Goal: Information Seeking & Learning: Learn about a topic

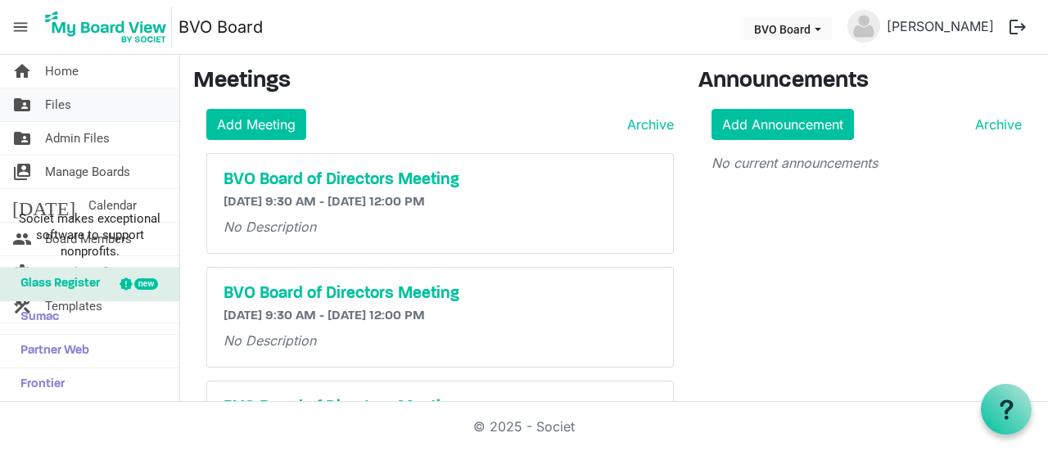
click at [83, 99] on link "folder_shared Files" at bounding box center [89, 104] width 179 height 33
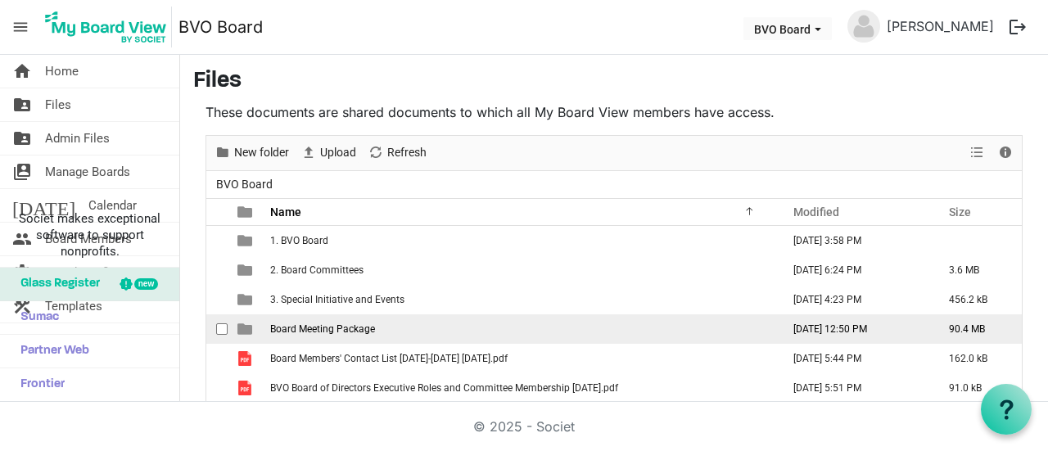
click at [322, 323] on span "Board Meeting Package" at bounding box center [322, 328] width 105 height 11
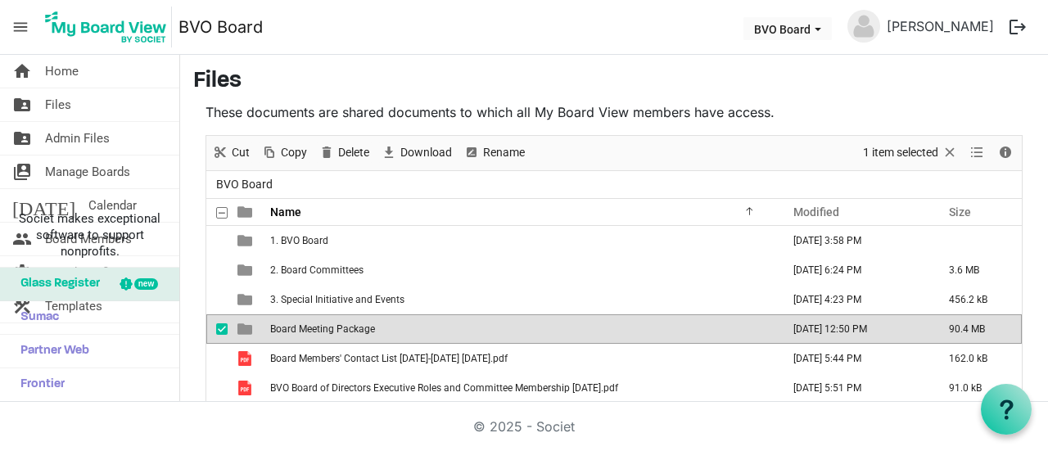
click at [322, 323] on span "Board Meeting Package" at bounding box center [322, 328] width 105 height 11
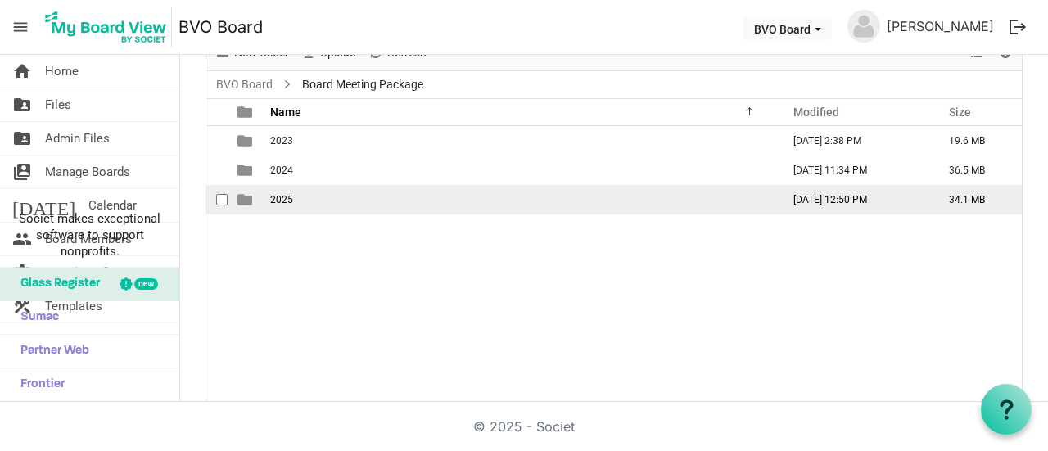
click at [291, 201] on span "2025" at bounding box center [281, 199] width 23 height 11
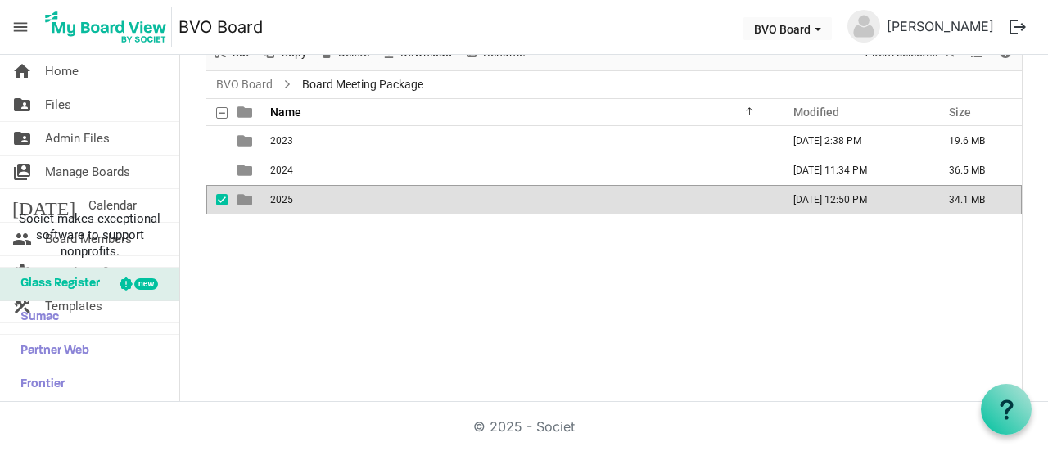
click at [291, 201] on span "2025" at bounding box center [281, 199] width 23 height 11
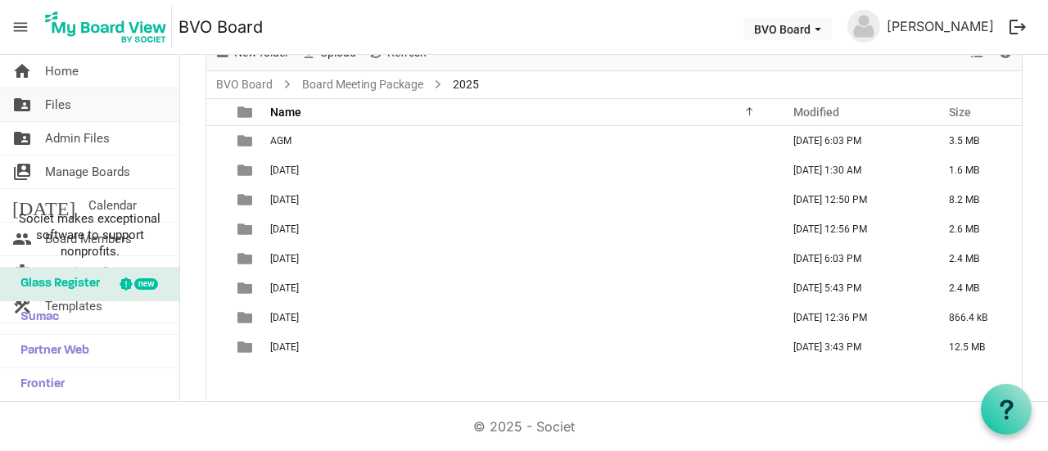
click at [78, 104] on link "folder_shared Files" at bounding box center [89, 104] width 179 height 33
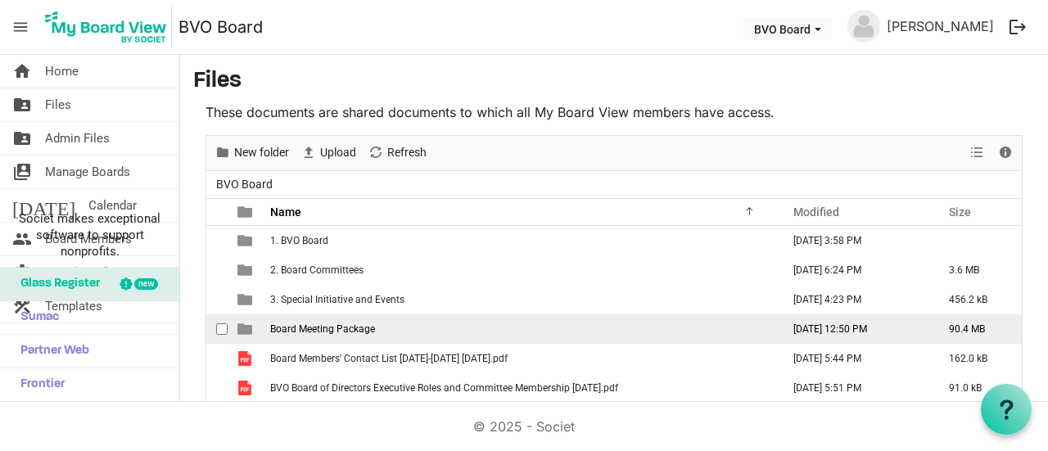
click at [326, 333] on span "Board Meeting Package" at bounding box center [322, 328] width 105 height 11
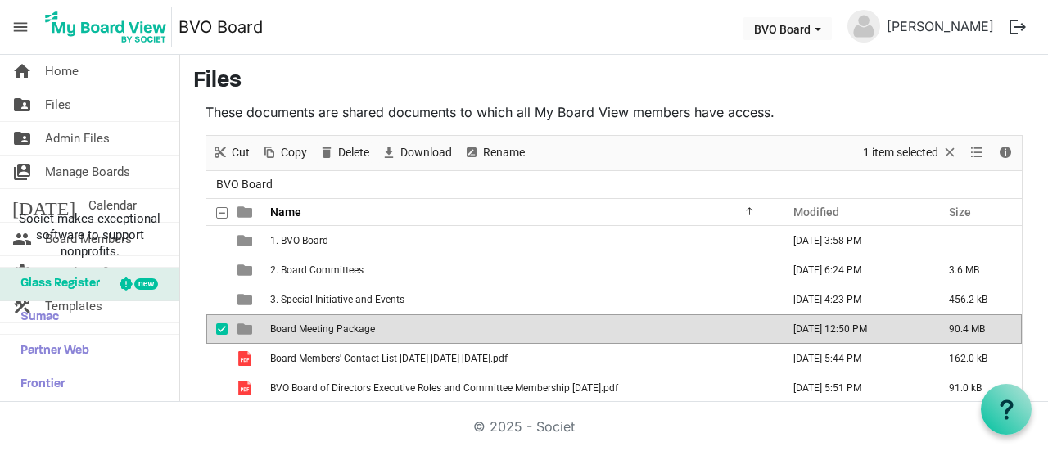
click at [326, 333] on span "Board Meeting Package" at bounding box center [322, 328] width 105 height 11
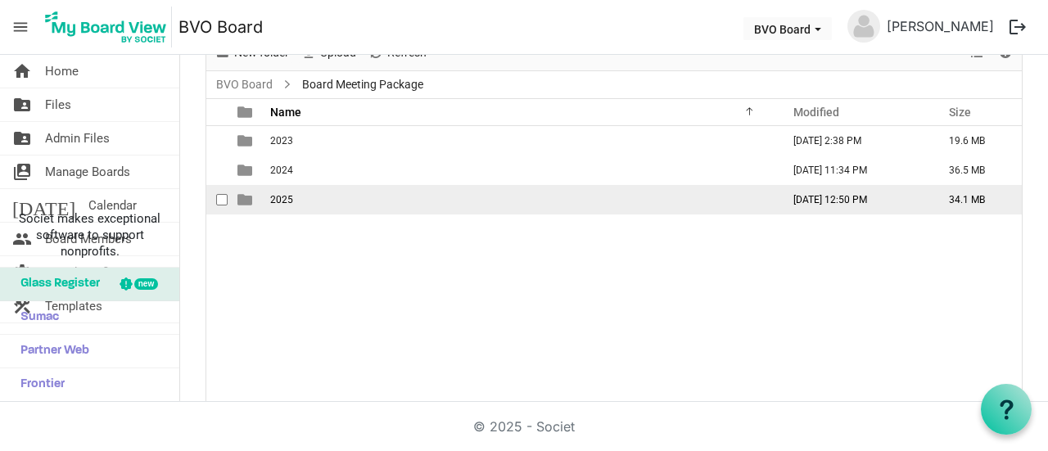
click at [289, 197] on span "2025" at bounding box center [281, 199] width 23 height 11
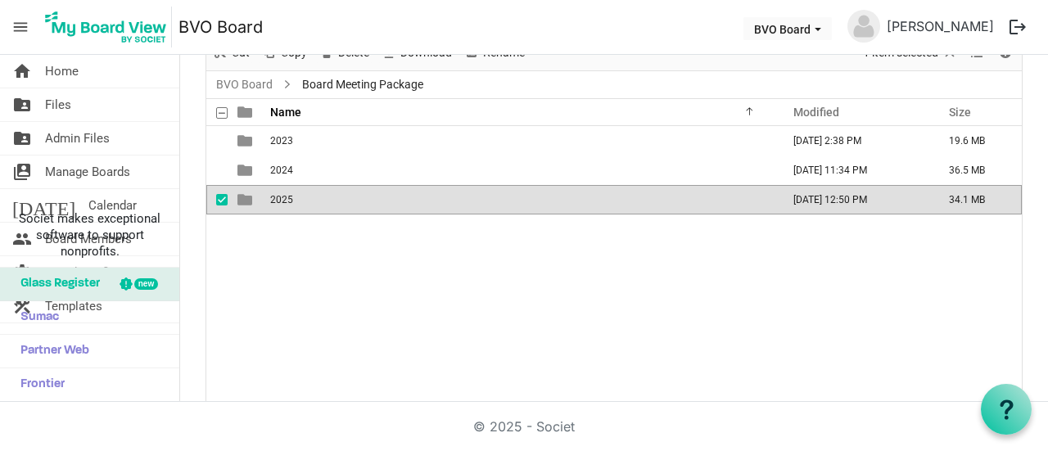
click at [289, 197] on span "2025" at bounding box center [281, 199] width 23 height 11
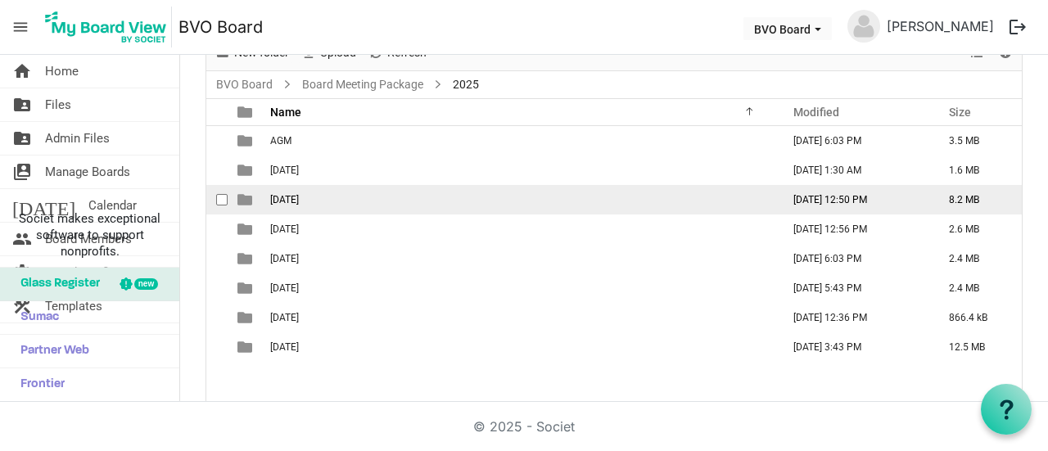
click at [289, 197] on span "[DATE]" at bounding box center [284, 199] width 29 height 11
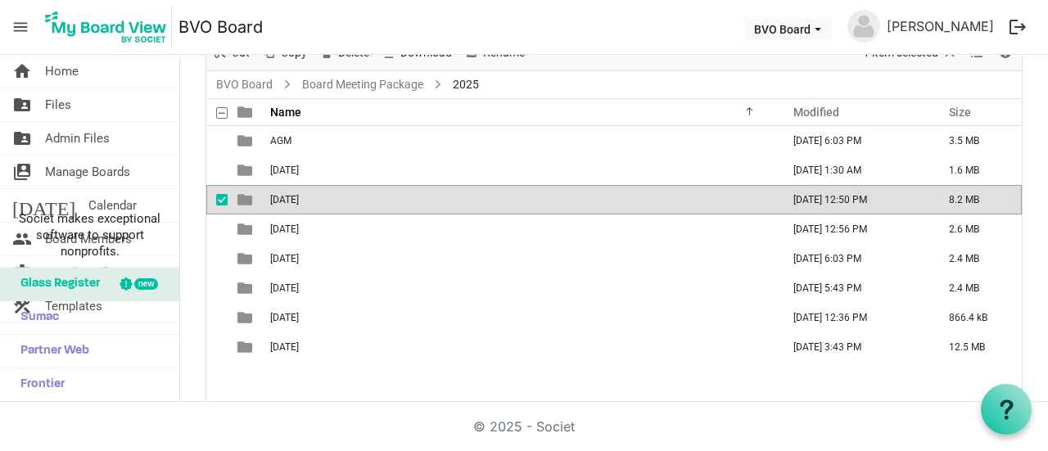
click at [289, 197] on span "[DATE]" at bounding box center [284, 199] width 29 height 11
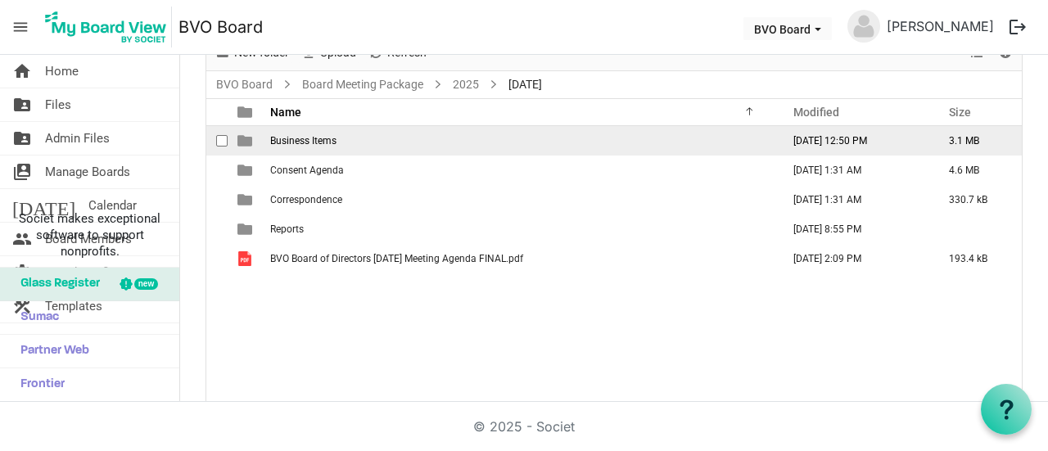
click at [295, 145] on td "Business Items" at bounding box center [520, 140] width 511 height 29
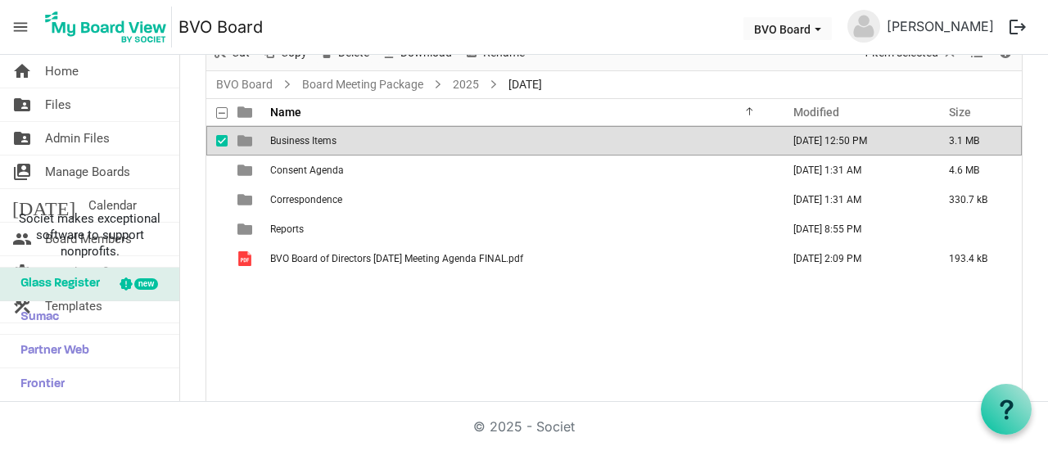
click at [295, 145] on td "Business Items" at bounding box center [520, 140] width 511 height 29
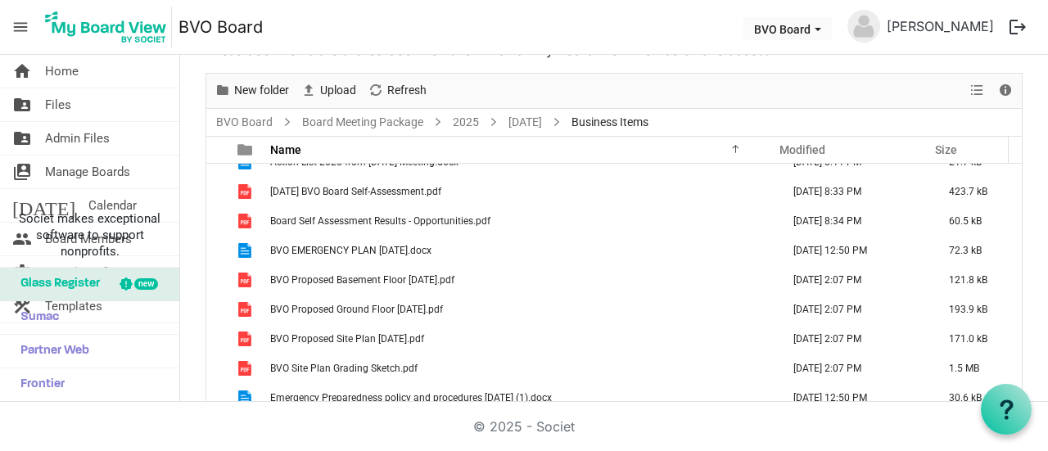
scroll to position [47, 0]
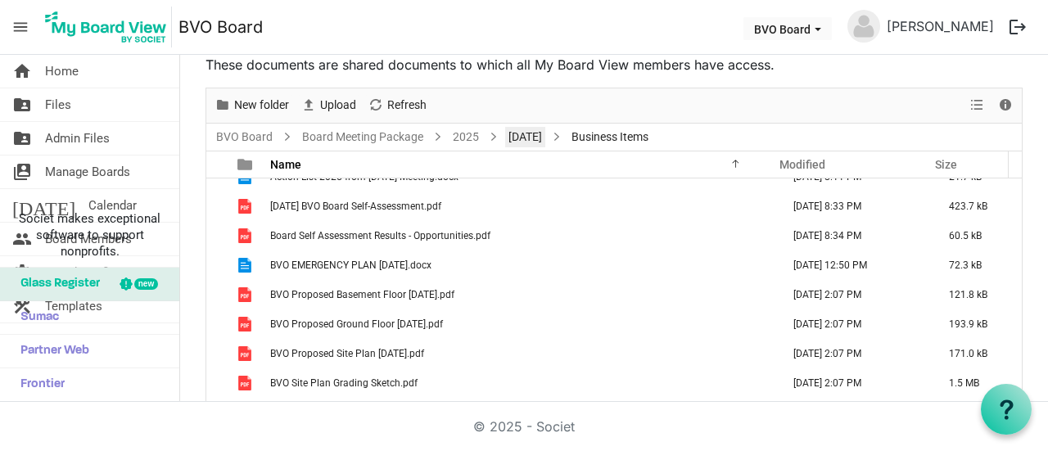
click at [545, 131] on link "[DATE]" at bounding box center [525, 137] width 40 height 20
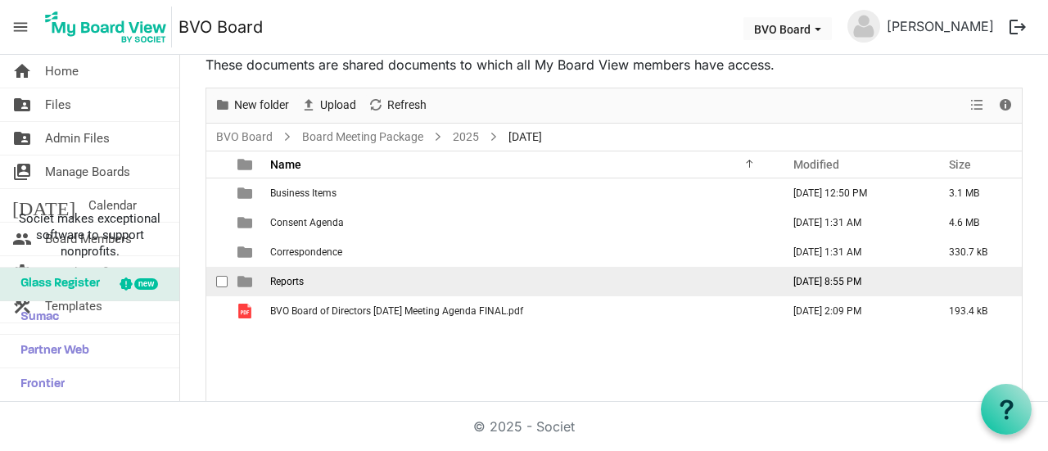
click at [273, 282] on span "Reports" at bounding box center [287, 281] width 34 height 11
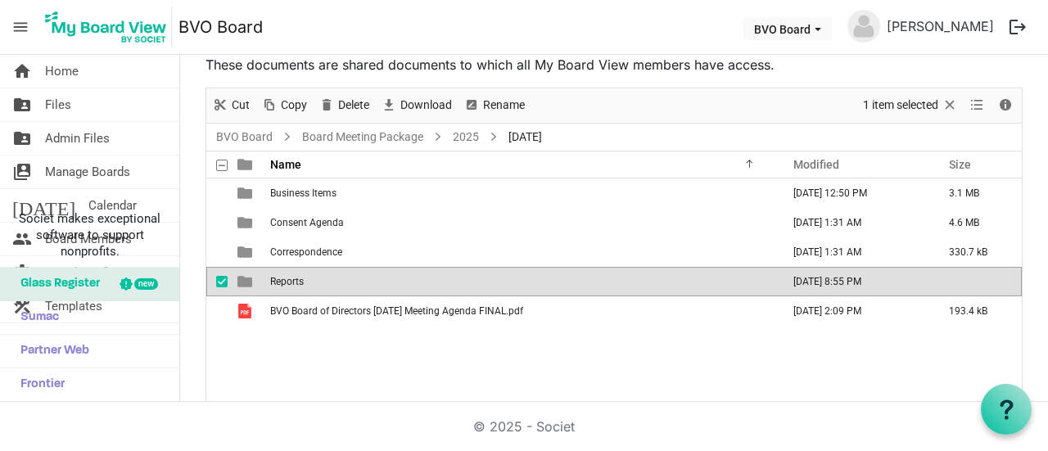
click at [273, 282] on span "Reports" at bounding box center [287, 281] width 34 height 11
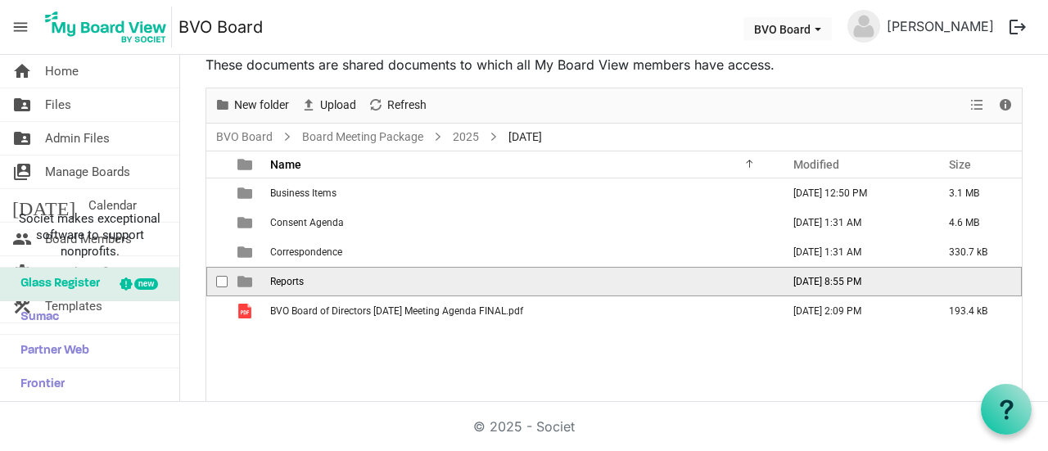
click at [273, 282] on span "Reports" at bounding box center [287, 281] width 34 height 11
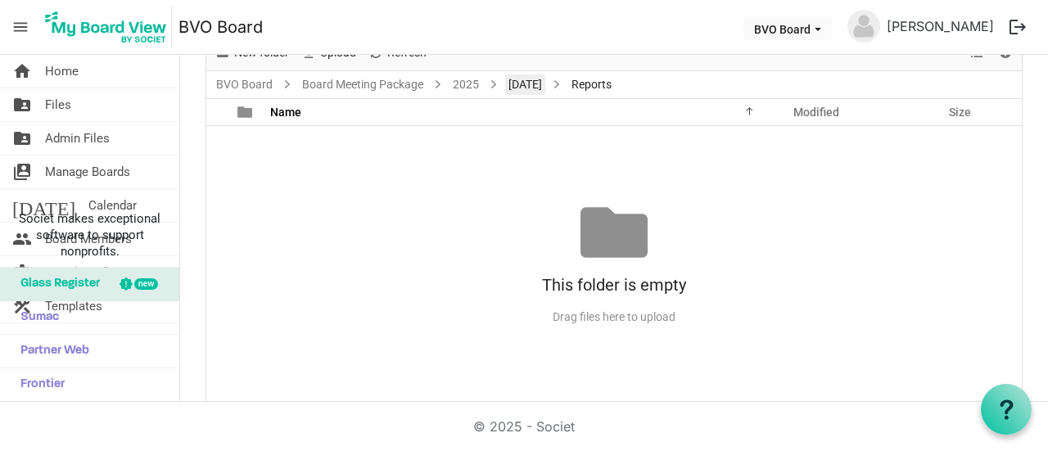
click at [545, 79] on link "[DATE]" at bounding box center [525, 84] width 40 height 20
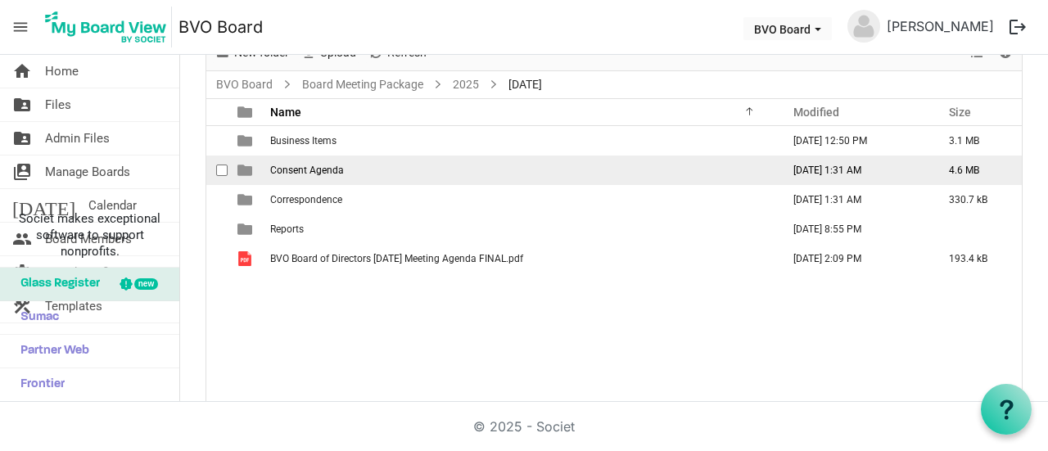
click at [222, 168] on span "checkbox" at bounding box center [221, 170] width 11 height 11
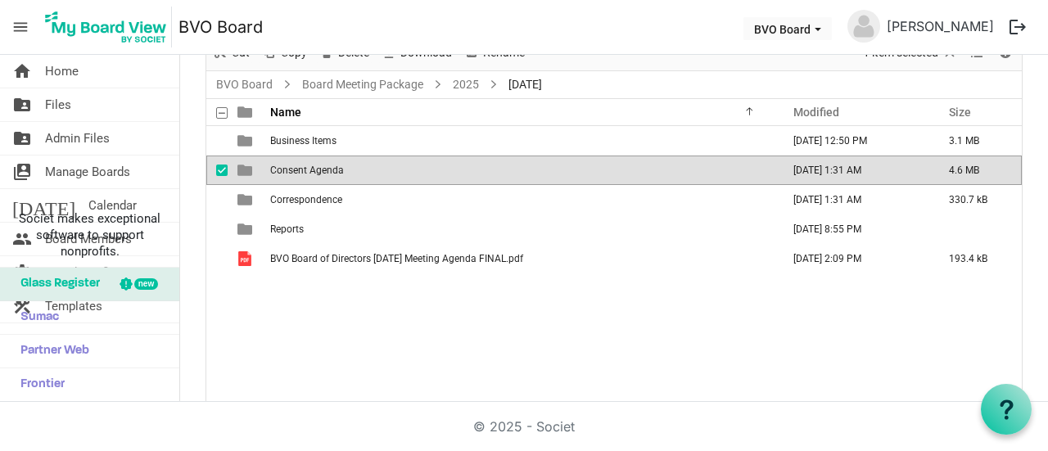
click at [334, 167] on span "Consent Agenda" at bounding box center [307, 170] width 74 height 11
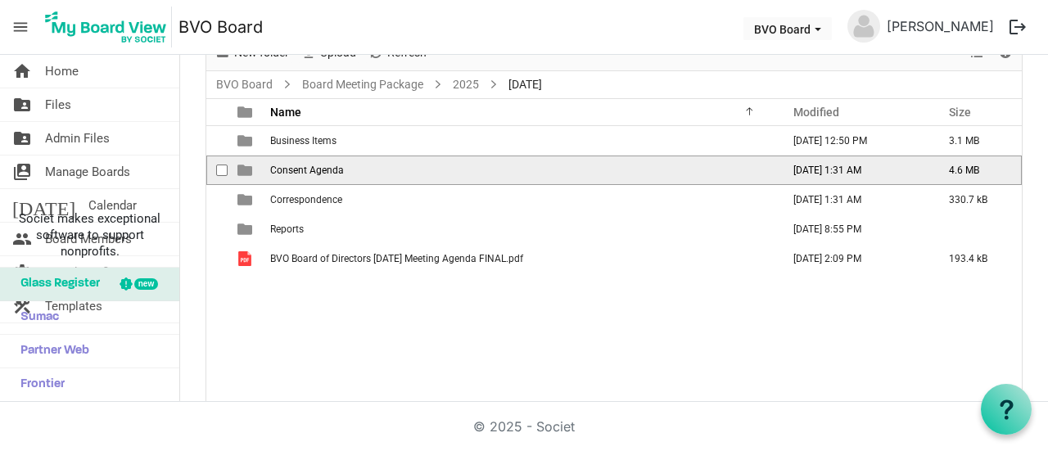
click at [334, 167] on span "Consent Agenda" at bounding box center [307, 170] width 74 height 11
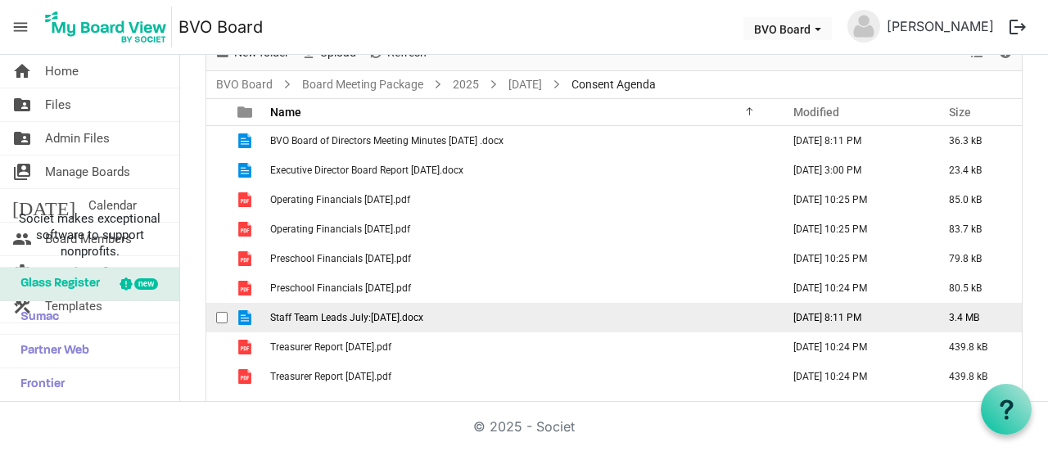
click at [344, 317] on span "Staff Team Leads July:[DATE].docx" at bounding box center [346, 317] width 153 height 11
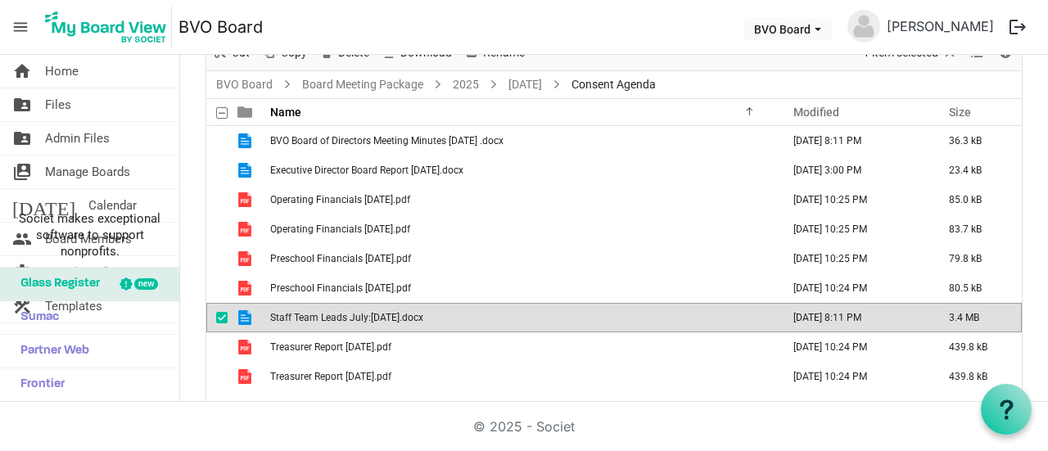
click at [344, 317] on span "Staff Team Leads July:[DATE].docx" at bounding box center [346, 317] width 153 height 11
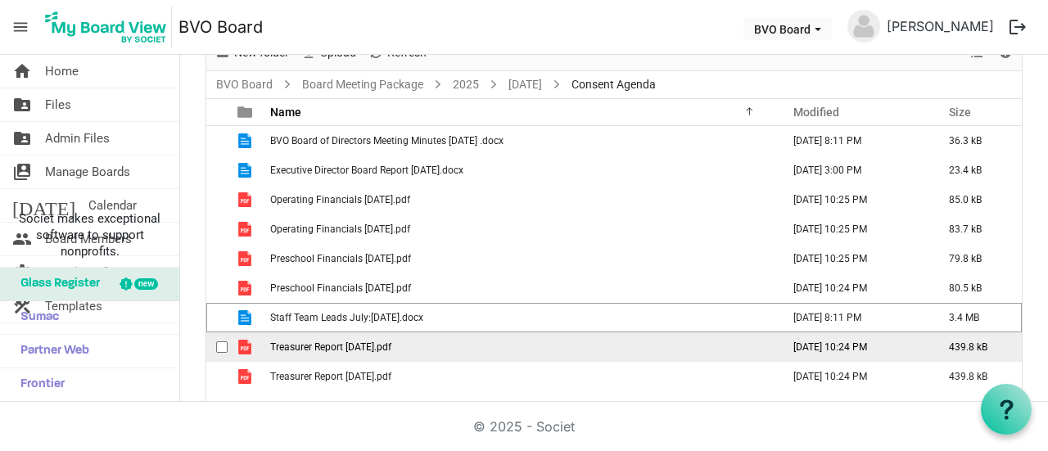
click at [308, 341] on span "Treasurer Report [DATE].pdf" at bounding box center [330, 346] width 121 height 11
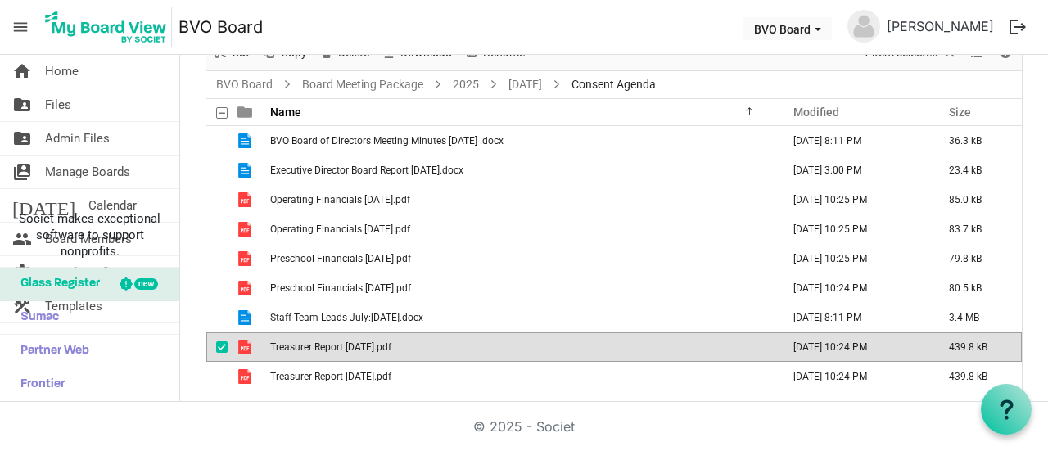
click at [308, 341] on span "Treasurer Report [DATE].pdf" at bounding box center [330, 346] width 121 height 11
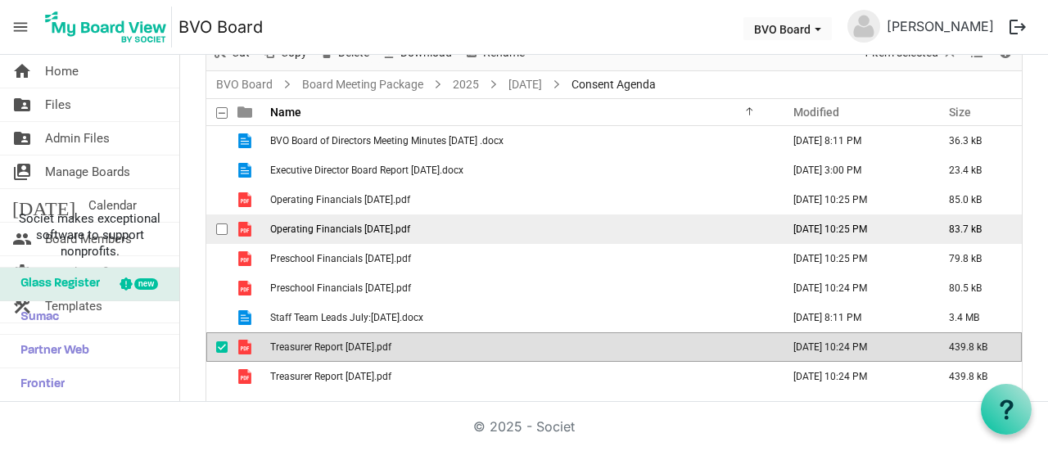
click at [329, 228] on span "Operating Financials [DATE].pdf" at bounding box center [340, 228] width 140 height 11
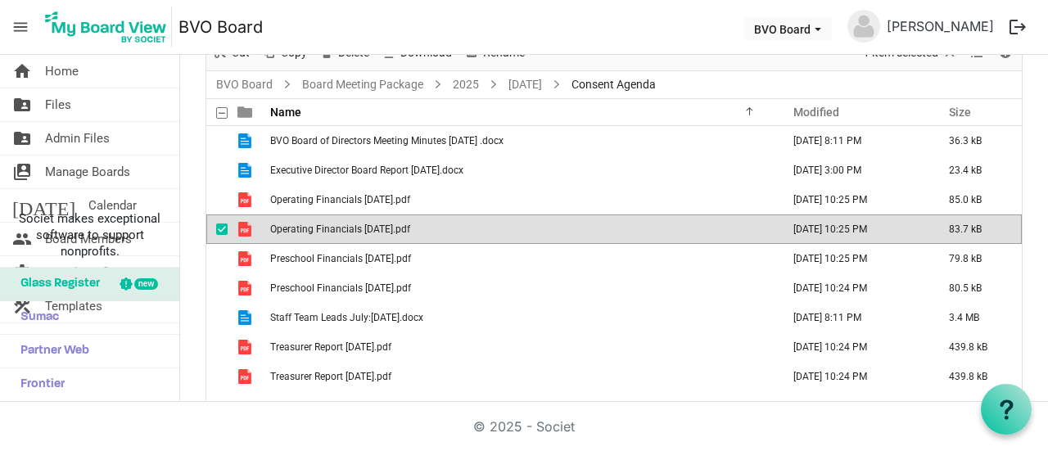
click at [329, 228] on span "Operating Financials [DATE].pdf" at bounding box center [340, 228] width 140 height 11
